Goal: Transaction & Acquisition: Purchase product/service

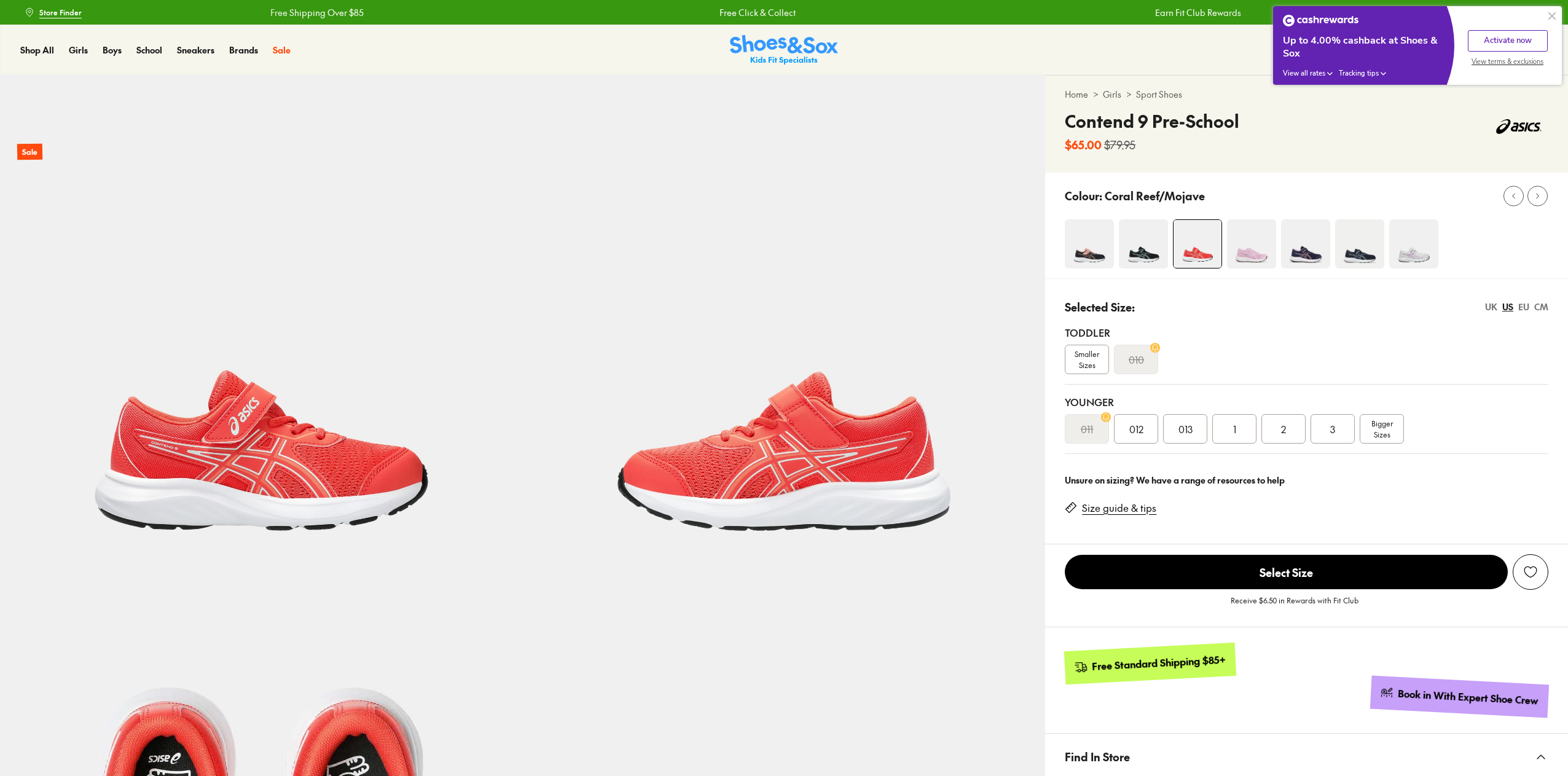
select select "*"
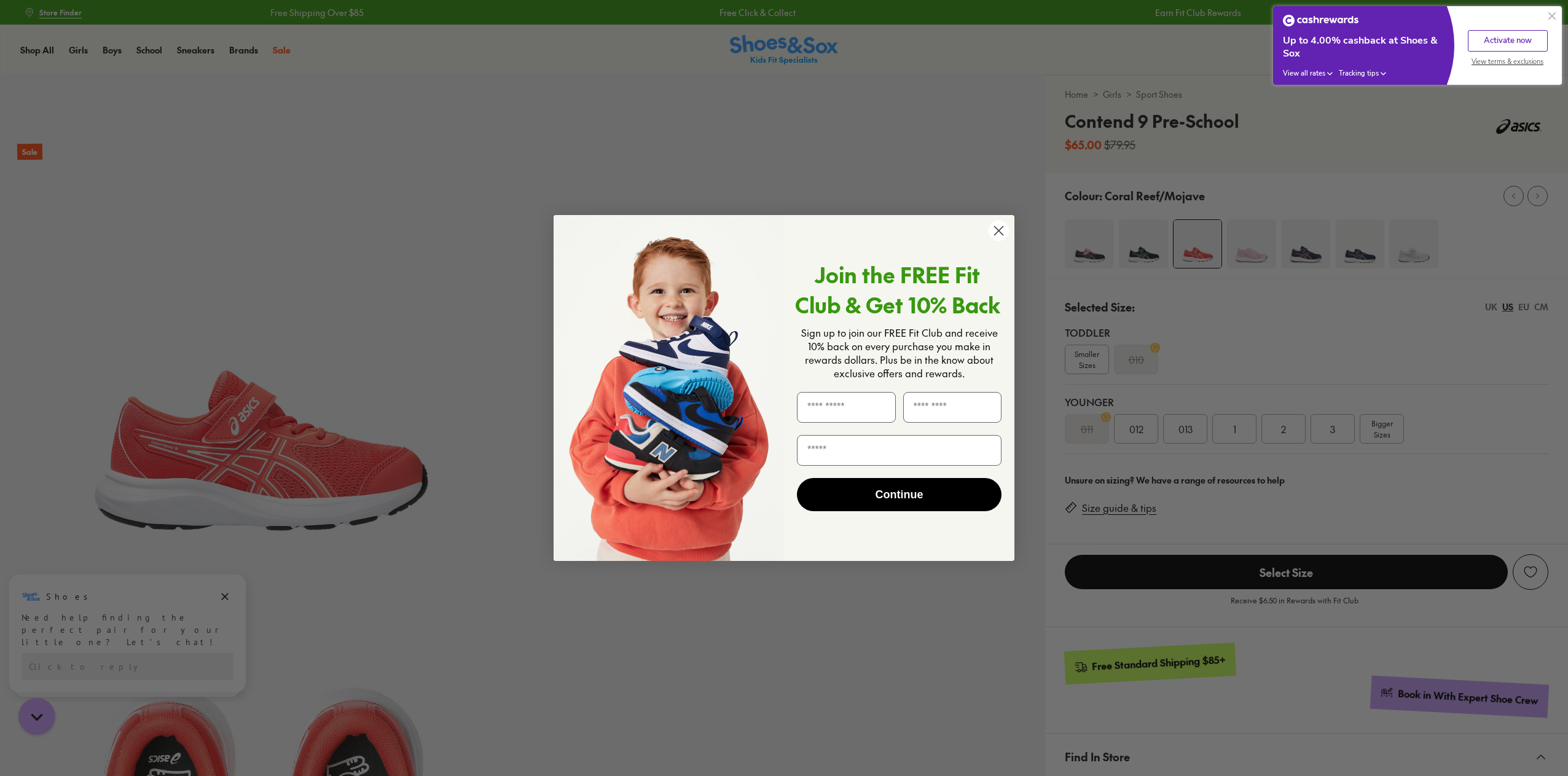
click at [996, 228] on icon "Close dialog" at bounding box center [999, 231] width 9 height 9
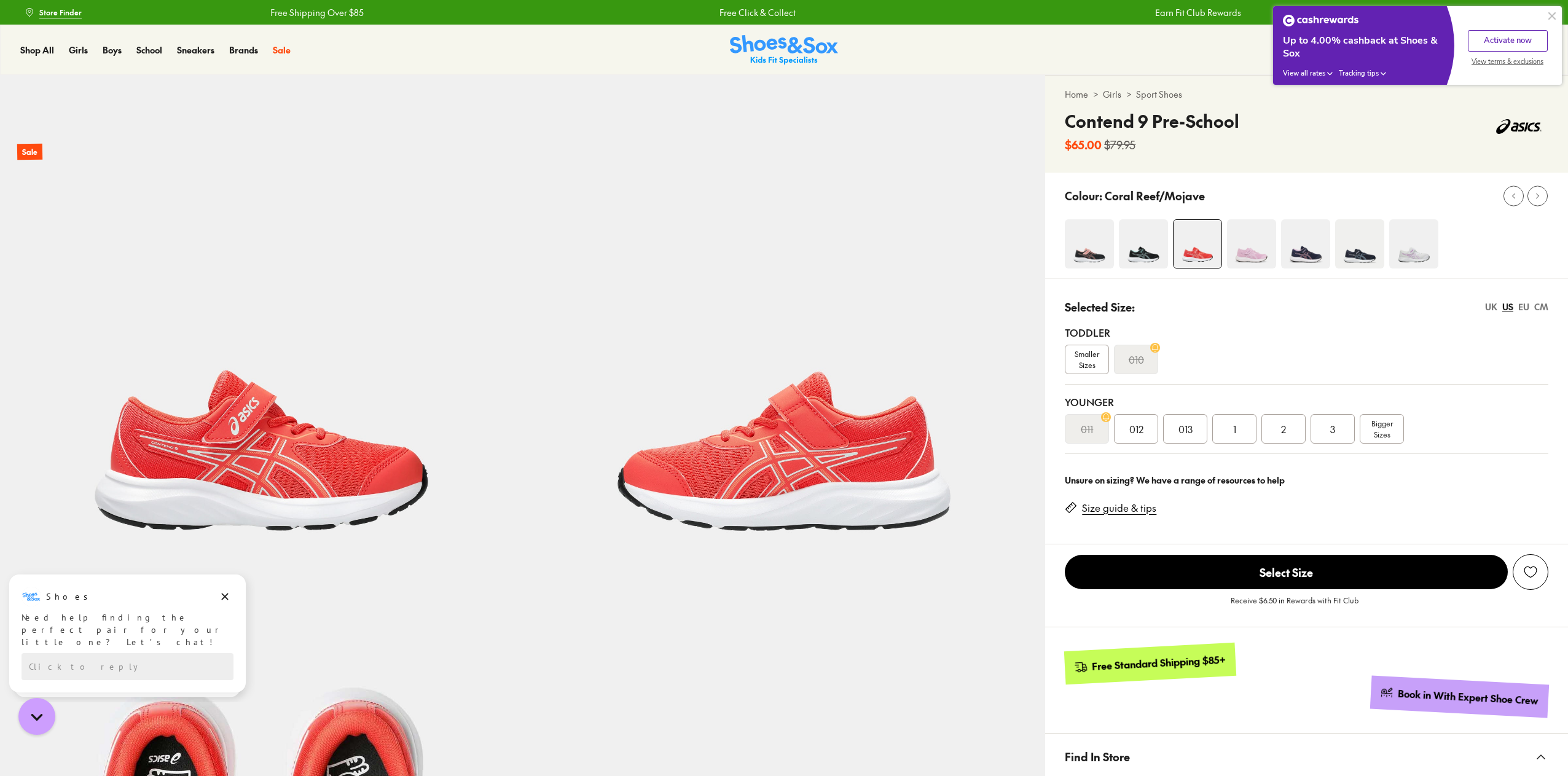
click at [1316, 255] on img at bounding box center [1305, 243] width 49 height 49
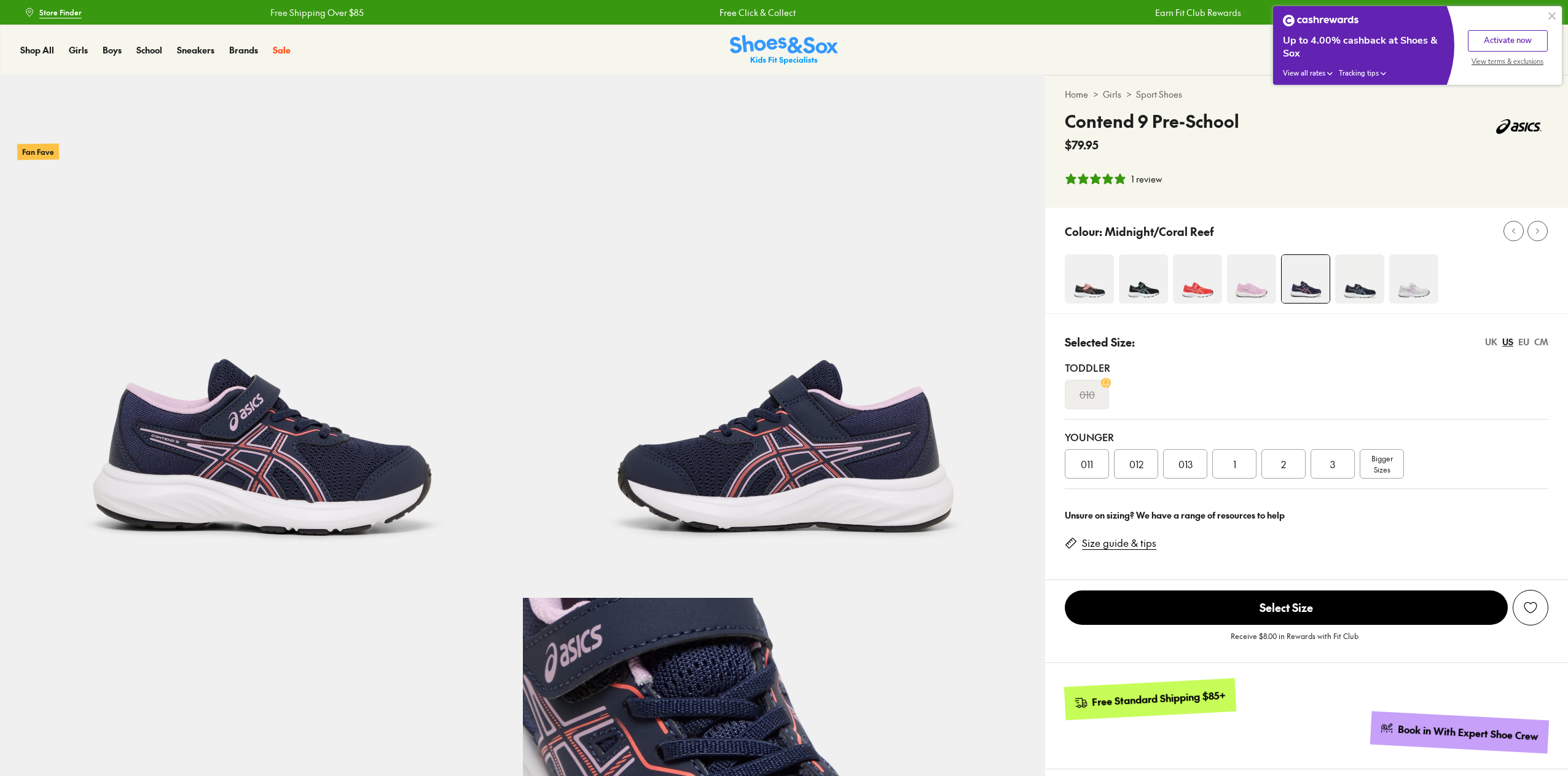
select select "*"
click at [1361, 277] on img at bounding box center [1359, 279] width 49 height 49
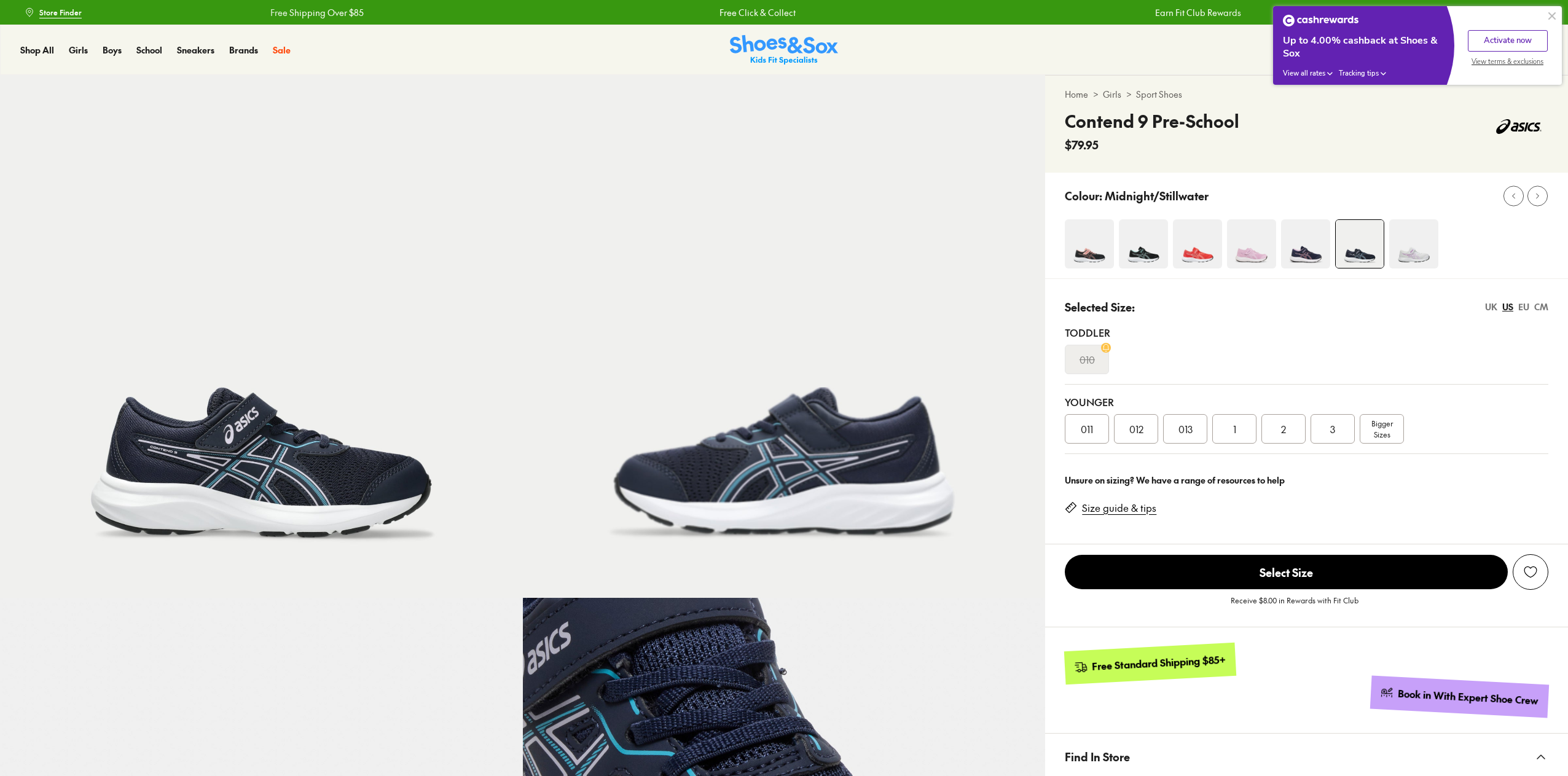
click at [1075, 256] on img at bounding box center [1089, 243] width 49 height 49
select select "*"
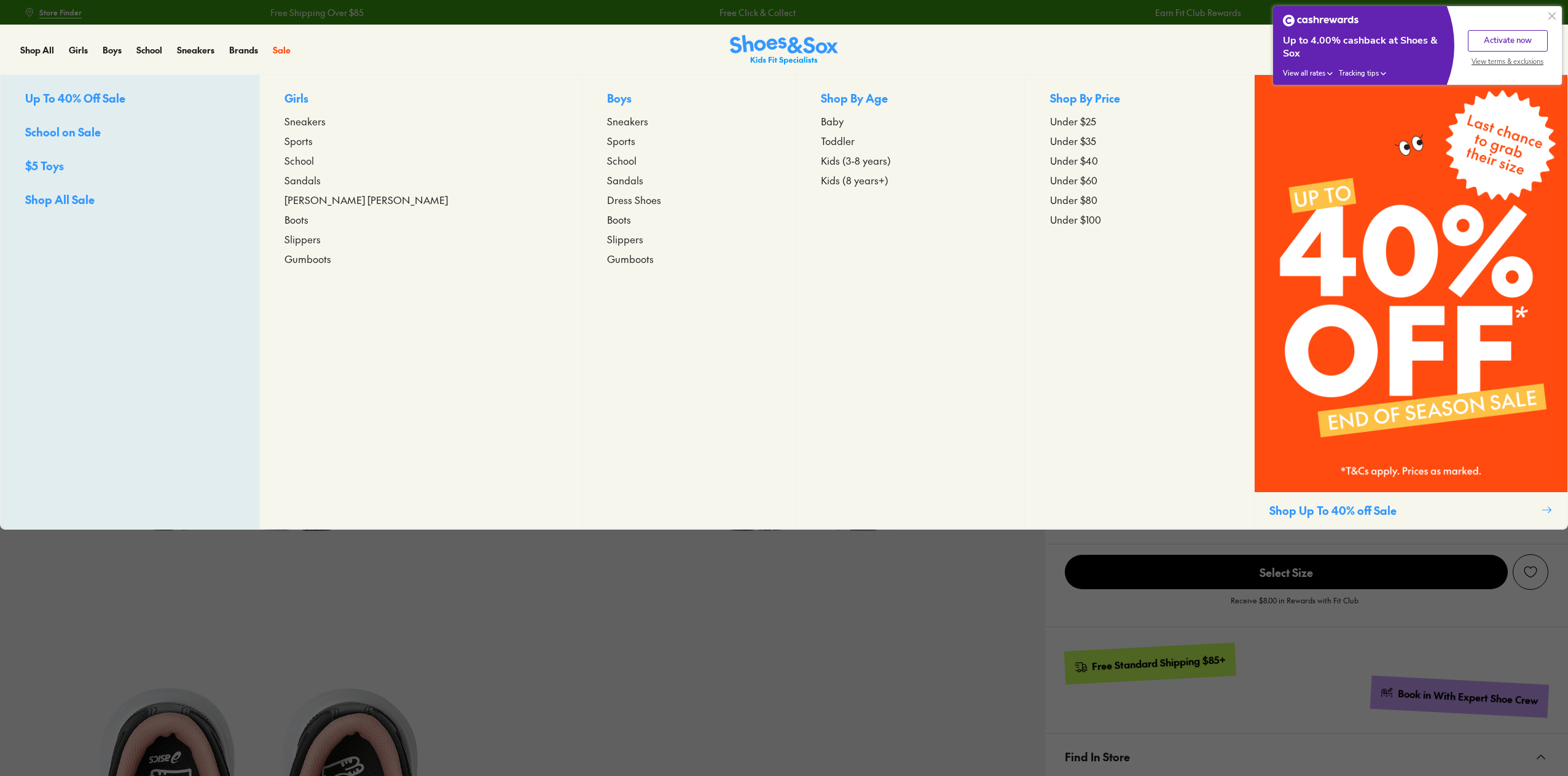
select select "*"
click at [325, 122] on span "Sneakers" at bounding box center [304, 121] width 41 height 15
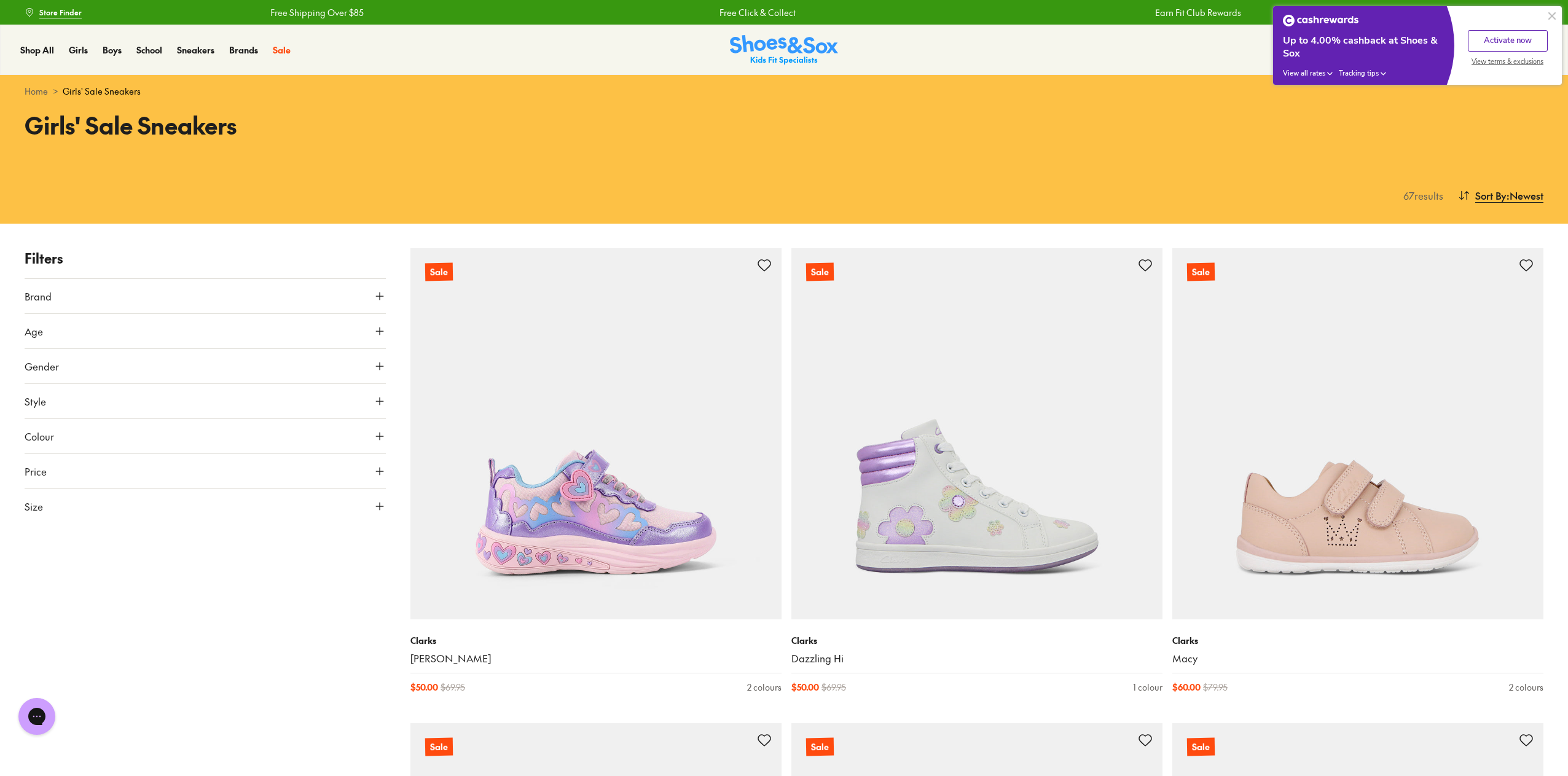
click at [83, 505] on button "Size" at bounding box center [205, 506] width 361 height 34
click at [228, 548] on button "UK" at bounding box center [205, 542] width 118 height 23
click at [304, 538] on button "US" at bounding box center [324, 542] width 118 height 23
click at [132, 605] on button "013" at bounding box center [132, 607] width 39 height 29
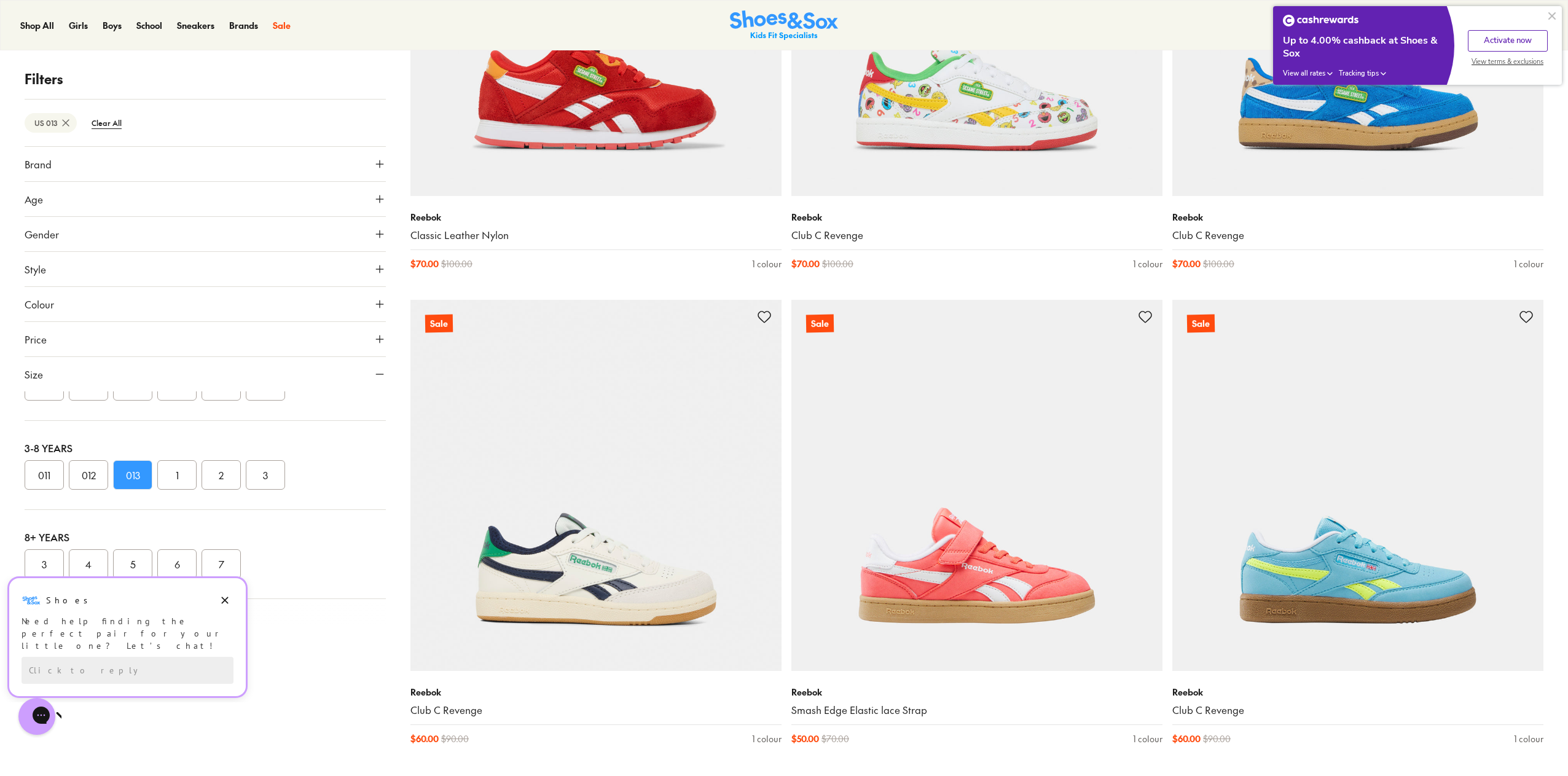
scroll to position [1167, 0]
